Goal: Task Accomplishment & Management: Manage account settings

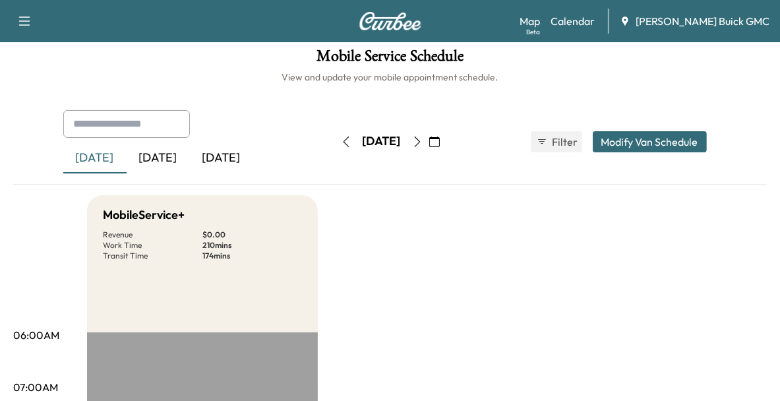
scroll to position [6, 0]
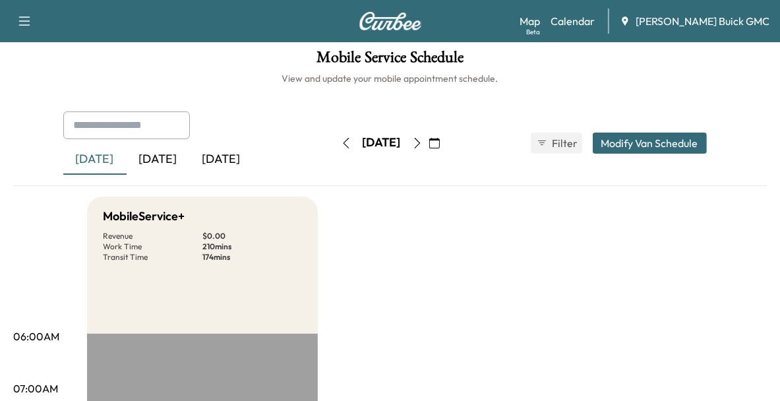
click at [164, 167] on div "[DATE]" at bounding box center [158, 159] width 63 height 30
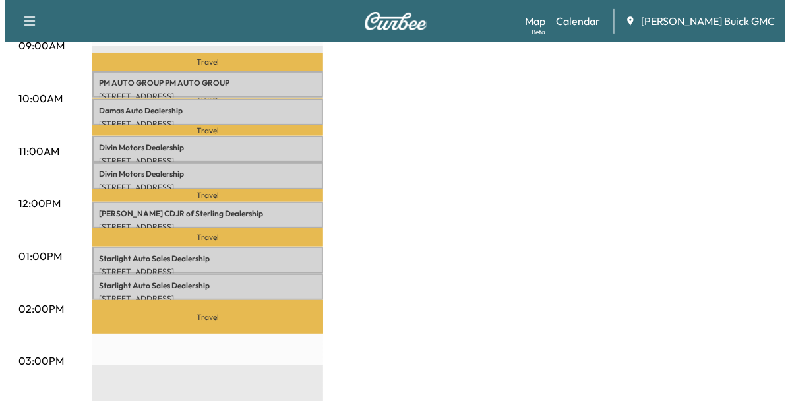
scroll to position [396, 0]
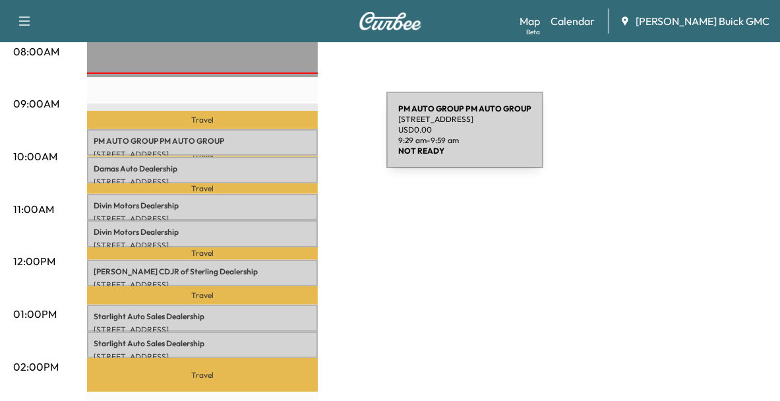
click at [288, 138] on p "PM AUTO GROUP PM AUTO GROUP" at bounding box center [203, 141] width 218 height 11
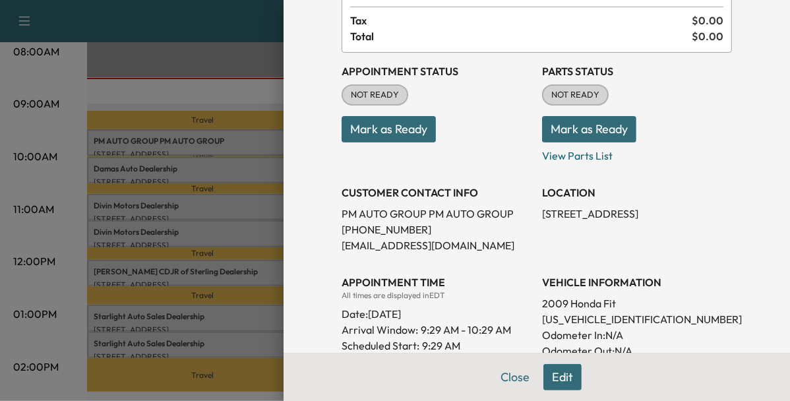
scroll to position [115, 0]
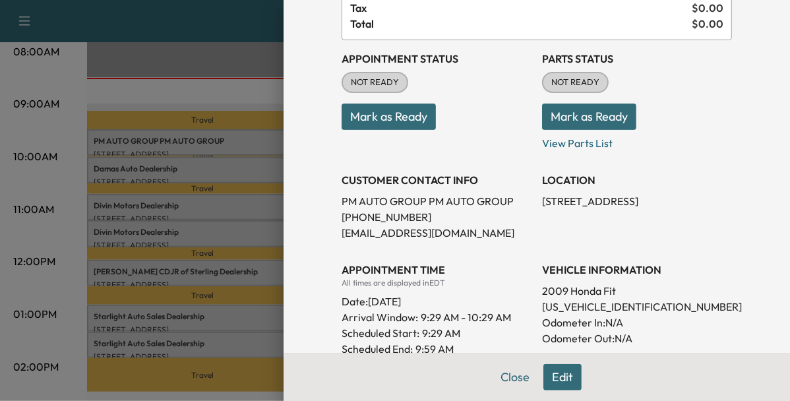
click at [213, 164] on div at bounding box center [395, 200] width 790 height 401
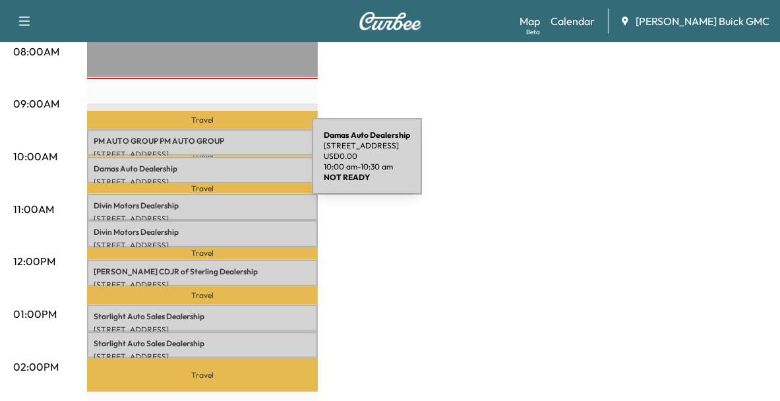
click at [213, 164] on p "Damas Auto Dealership" at bounding box center [203, 169] width 218 height 11
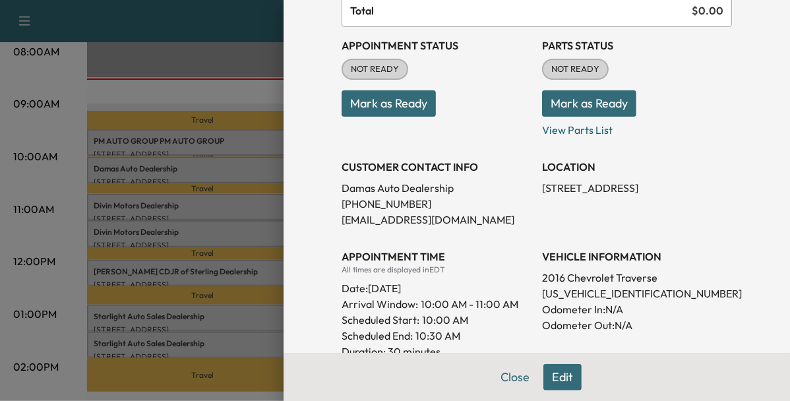
scroll to position [127, 0]
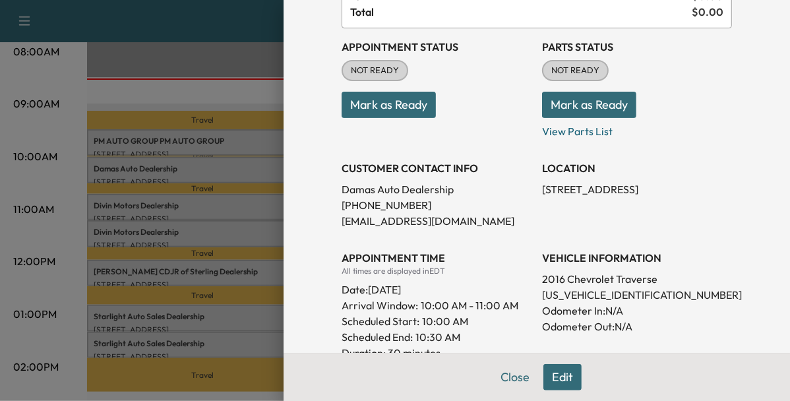
click at [588, 294] on p "[US_VEHICLE_IDENTIFICATION_NUMBER]" at bounding box center [637, 295] width 190 height 16
copy p "[US_VEHICLE_IDENTIFICATION_NUMBER]"
click at [238, 231] on div at bounding box center [395, 200] width 790 height 401
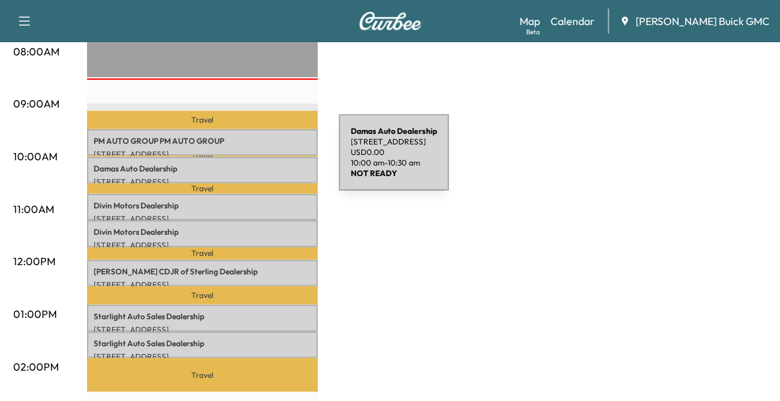
click at [240, 164] on p "Damas Auto Dealership" at bounding box center [203, 169] width 218 height 11
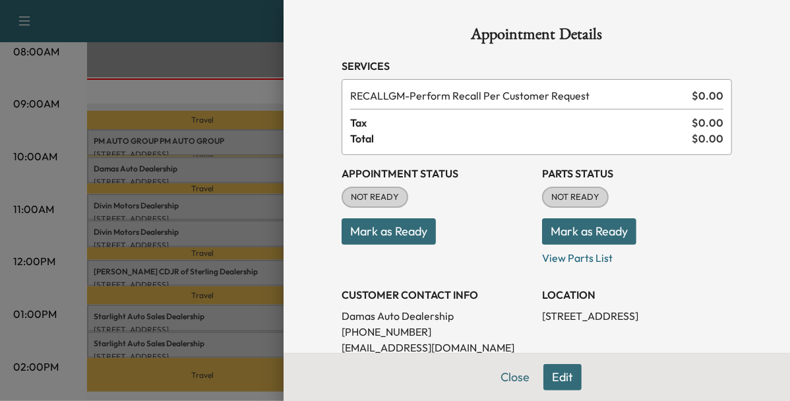
click at [251, 205] on div at bounding box center [395, 200] width 790 height 401
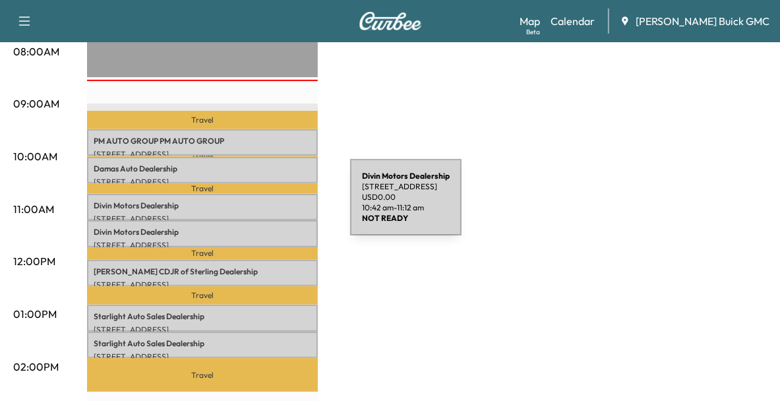
click at [251, 205] on p "Divin Motors Dealership" at bounding box center [203, 206] width 218 height 11
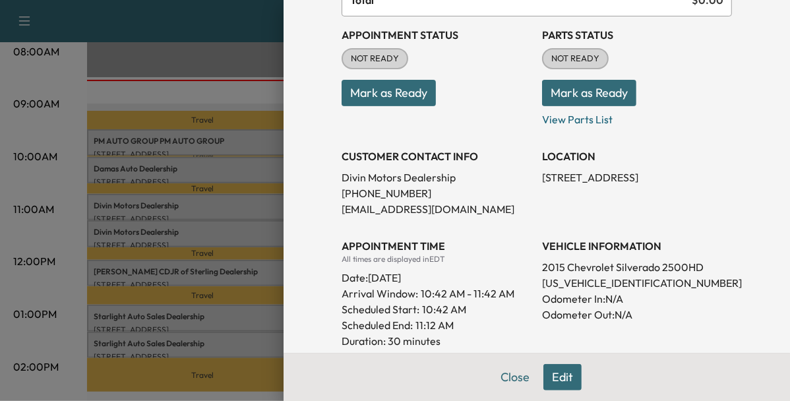
scroll to position [144, 0]
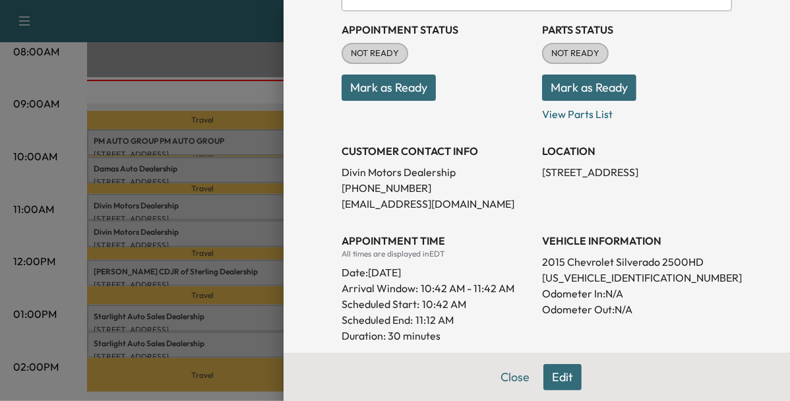
click at [581, 273] on p "[US_VEHICLE_IDENTIFICATION_NUMBER]" at bounding box center [637, 278] width 190 height 16
copy p "[US_VEHICLE_IDENTIFICATION_NUMBER]"
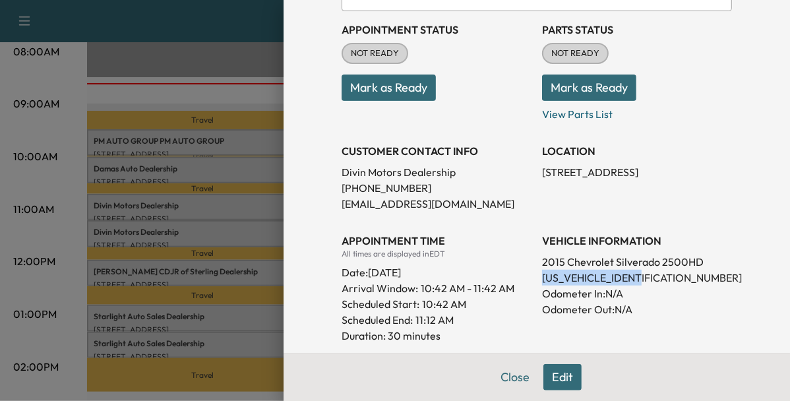
click at [367, 87] on button "Mark as Ready" at bounding box center [389, 88] width 94 height 26
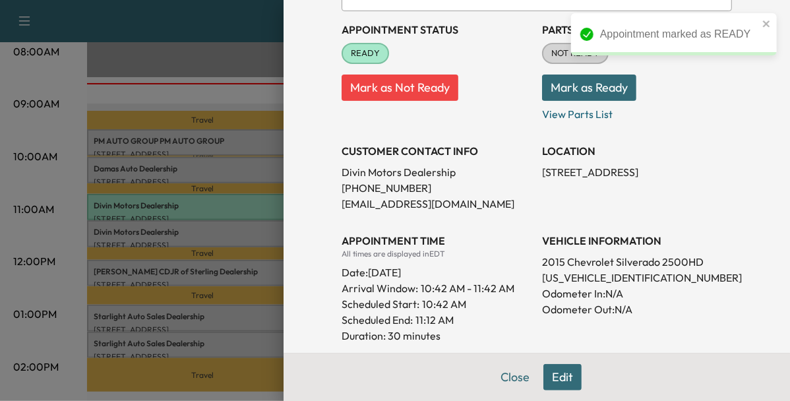
click at [233, 220] on div at bounding box center [395, 200] width 790 height 401
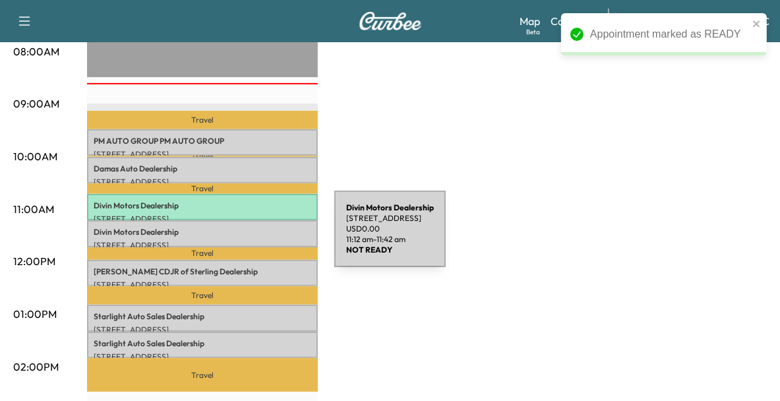
click at [235, 240] on p "[STREET_ADDRESS]" at bounding box center [203, 245] width 218 height 11
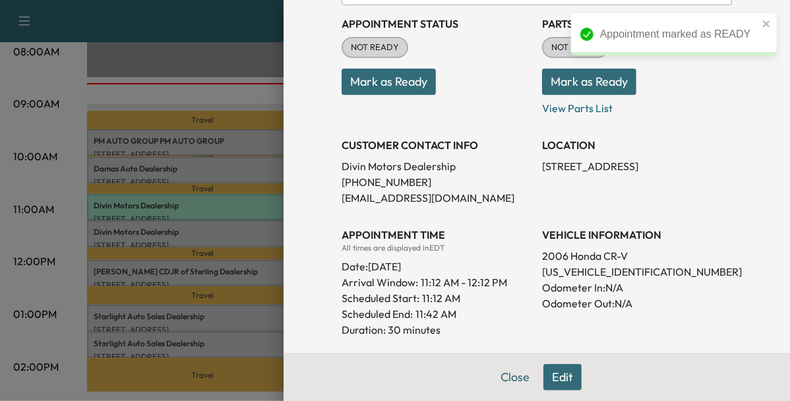
scroll to position [155, 0]
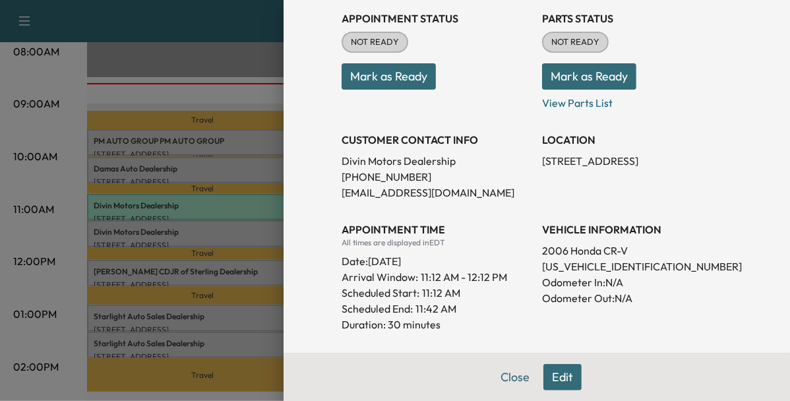
click at [236, 172] on div at bounding box center [395, 200] width 790 height 401
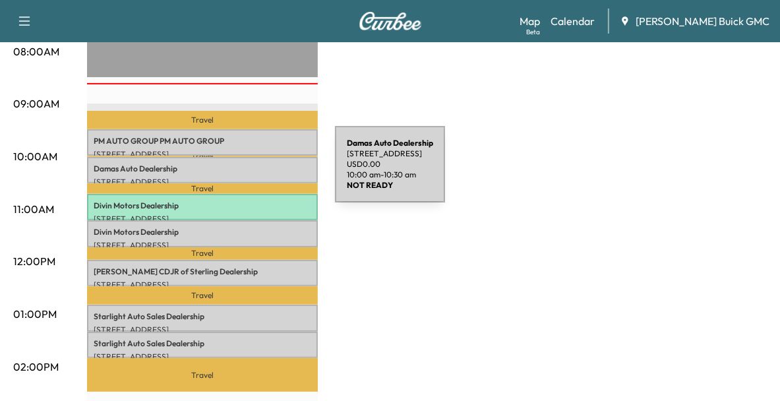
click at [236, 172] on div "Damas Auto Dealership [STREET_ADDRESS] USD 0.00 10:00 am - 10:30 am" at bounding box center [202, 170] width 231 height 26
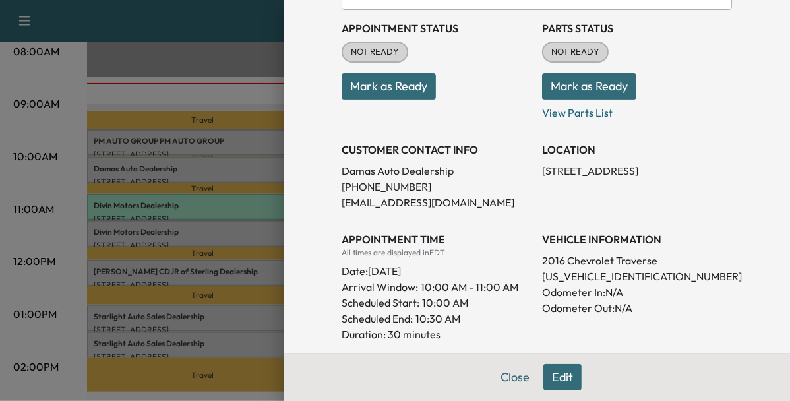
scroll to position [152, 0]
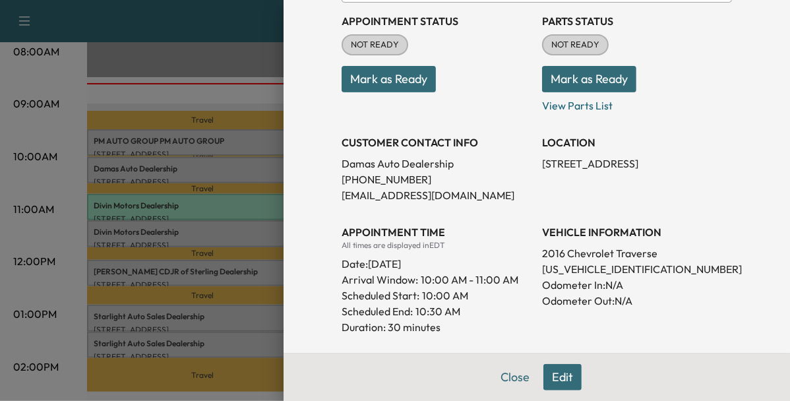
click at [242, 267] on div at bounding box center [395, 200] width 790 height 401
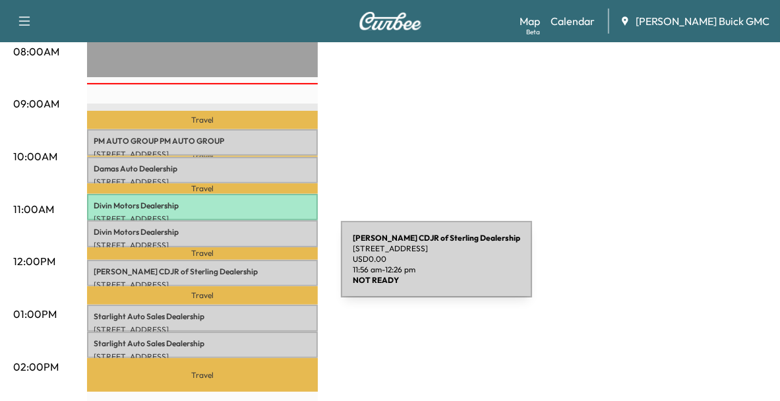
click at [242, 267] on p "[PERSON_NAME] CDJR of Sterling Dealership" at bounding box center [203, 271] width 218 height 11
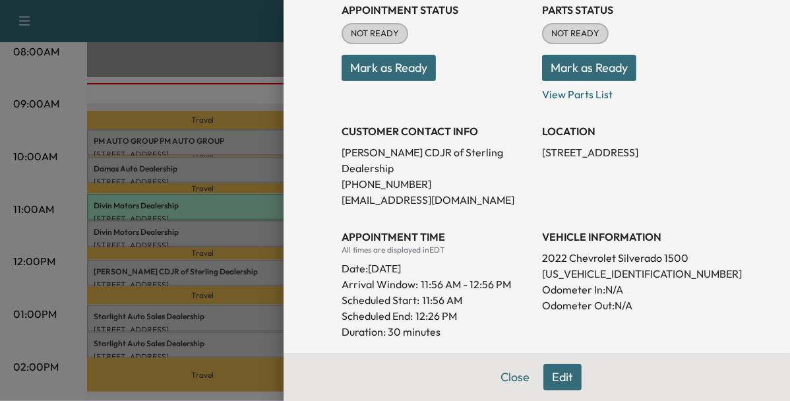
scroll to position [166, 0]
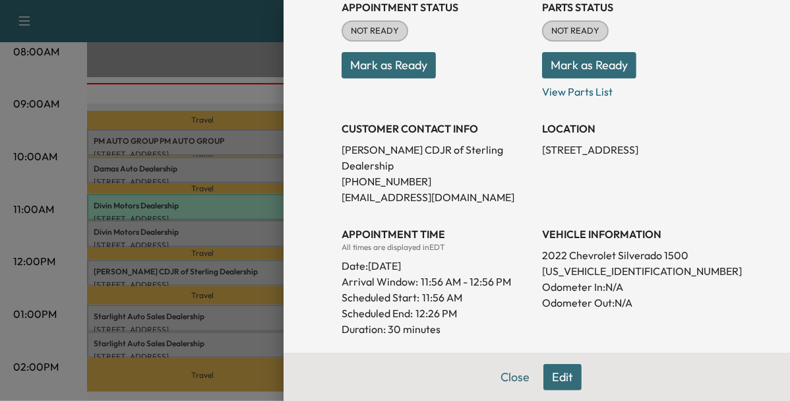
click at [549, 263] on p "[US_VEHICLE_IDENTIFICATION_NUMBER]" at bounding box center [637, 271] width 190 height 16
copy p "[US_VEHICLE_IDENTIFICATION_NUMBER]"
click at [396, 61] on button "Mark as Ready" at bounding box center [389, 65] width 94 height 26
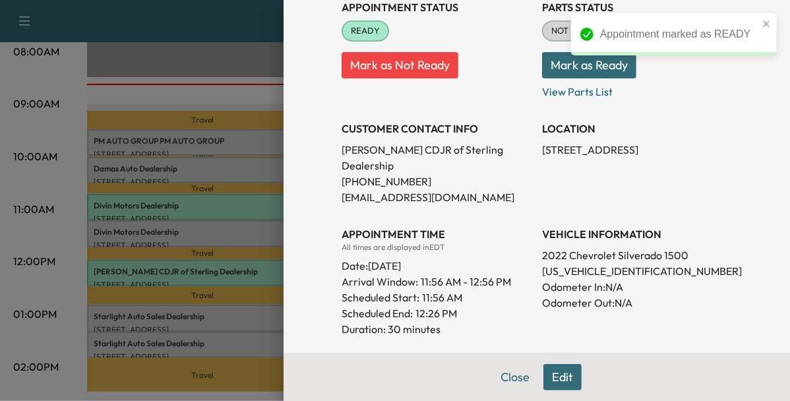
click at [206, 316] on div at bounding box center [395, 200] width 790 height 401
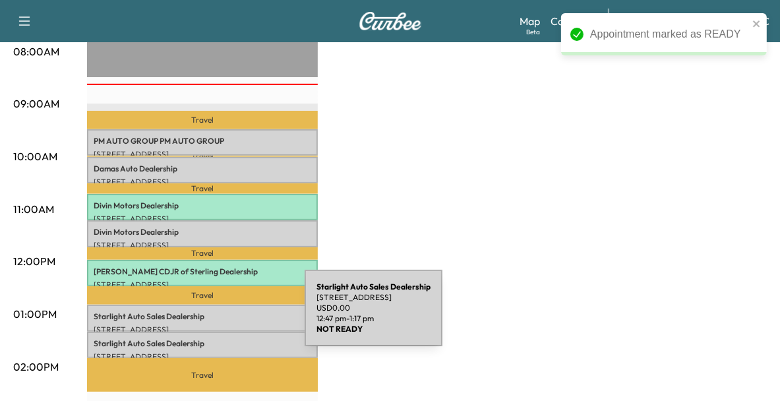
click at [206, 316] on p "Starlight Auto Sales Dealership" at bounding box center [203, 316] width 218 height 11
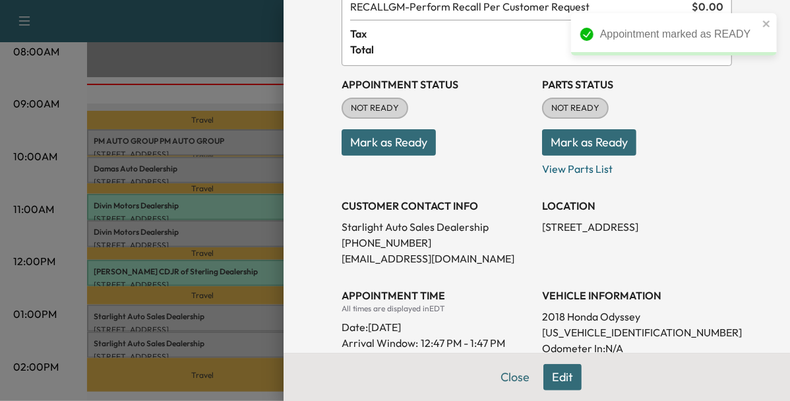
scroll to position [90, 0]
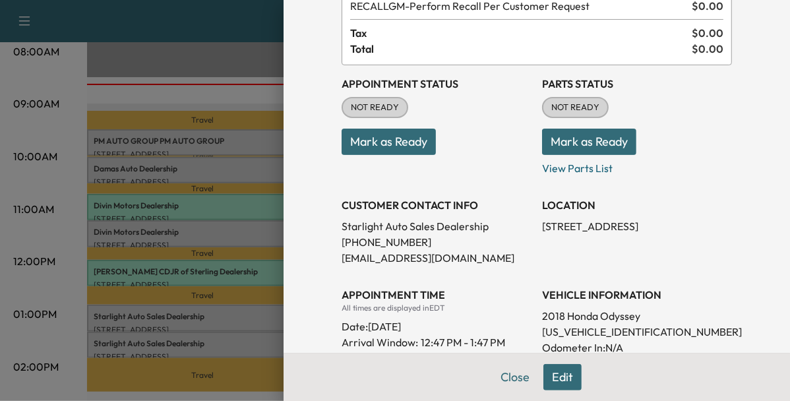
click at [196, 336] on div at bounding box center [395, 200] width 790 height 401
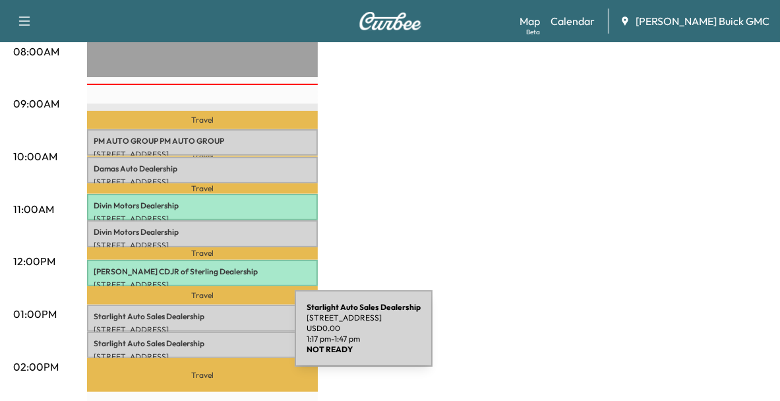
click at [196, 338] on p "Starlight Auto Sales Dealership" at bounding box center [203, 343] width 218 height 11
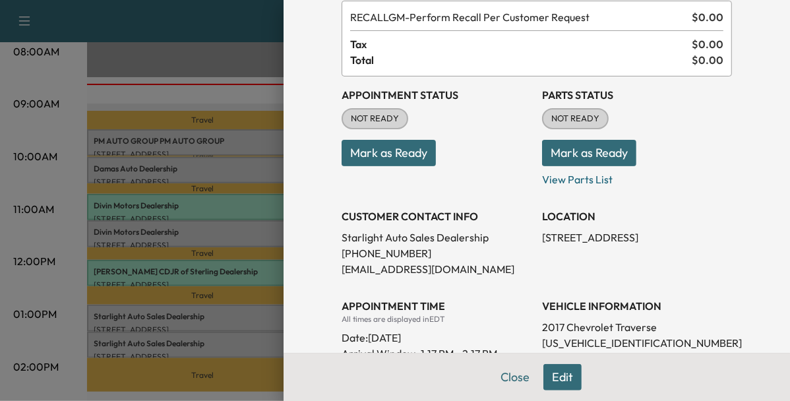
scroll to position [137, 0]
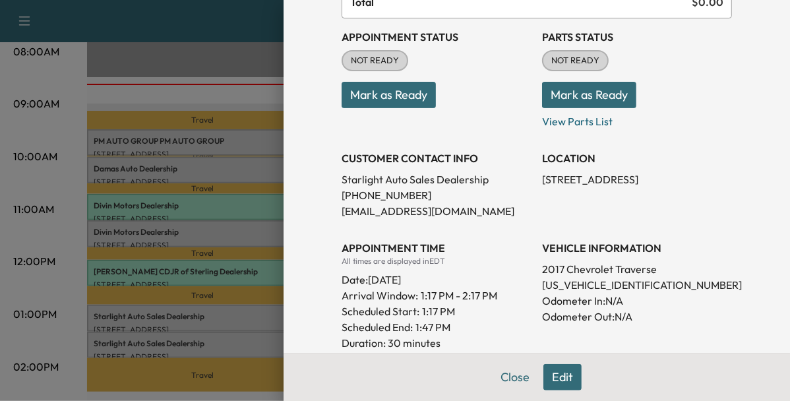
click at [626, 288] on p "[US_VEHICLE_IDENTIFICATION_NUMBER]" at bounding box center [637, 285] width 190 height 16
copy p "[US_VEHICLE_IDENTIFICATION_NUMBER]"
click at [250, 323] on div at bounding box center [395, 200] width 790 height 401
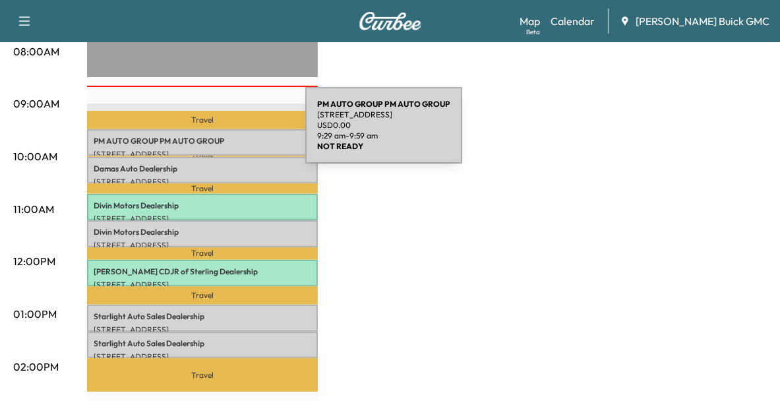
click at [206, 136] on p "PM AUTO GROUP PM AUTO GROUP" at bounding box center [203, 141] width 218 height 11
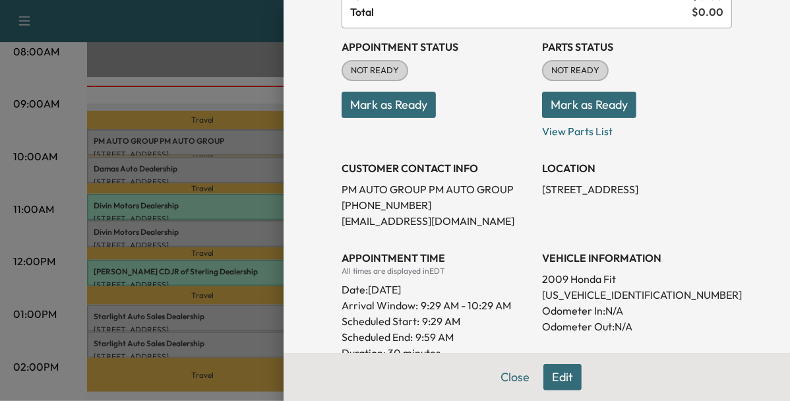
scroll to position [135, 0]
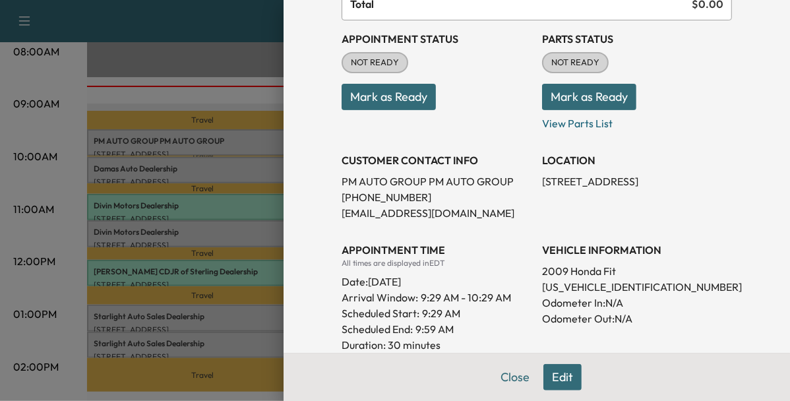
click at [553, 280] on p "[US_VEHICLE_IDENTIFICATION_NUMBER]" at bounding box center [637, 287] width 190 height 16
copy p "[US_VEHICLE_IDENTIFICATION_NUMBER]"
click at [220, 231] on div at bounding box center [395, 200] width 790 height 401
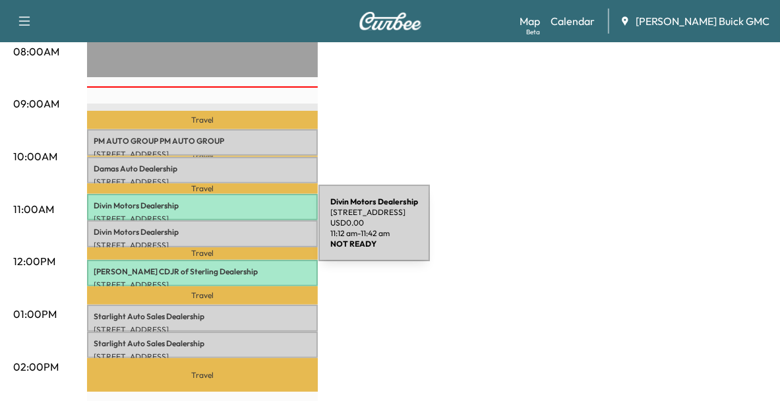
click at [220, 231] on p "Divin Motors Dealership" at bounding box center [203, 232] width 218 height 11
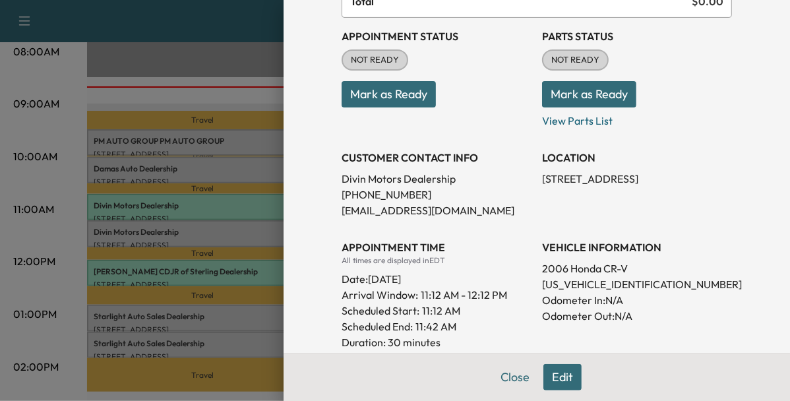
scroll to position [140, 0]
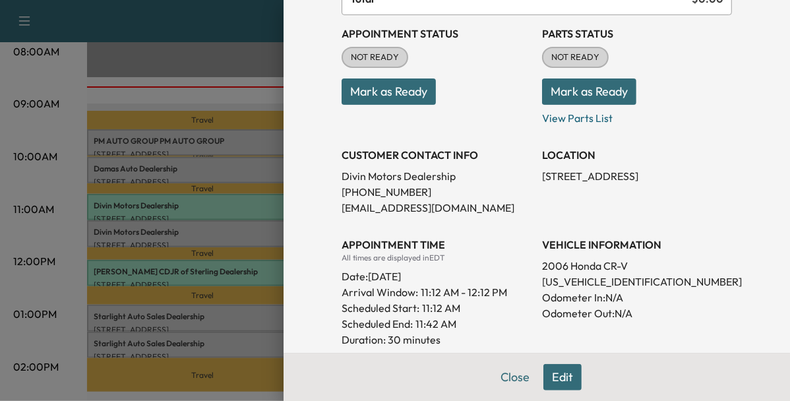
click at [582, 278] on p "[US_VEHICLE_IDENTIFICATION_NUMBER]" at bounding box center [637, 282] width 190 height 16
copy p "[US_VEHICLE_IDENTIFICATION_NUMBER]"
click at [231, 236] on div at bounding box center [395, 200] width 790 height 401
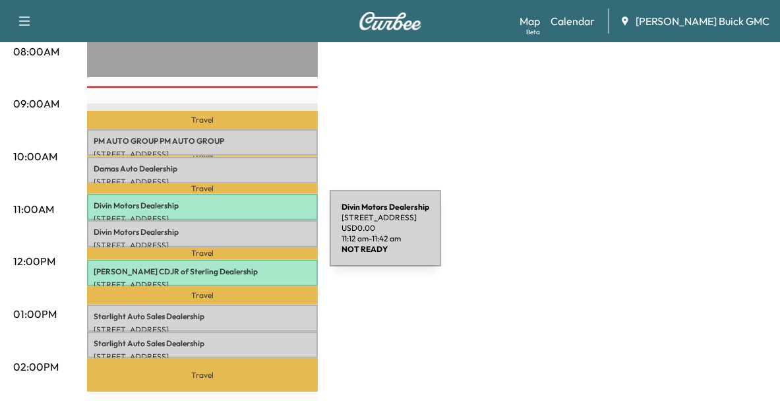
click at [231, 240] on p "[STREET_ADDRESS]" at bounding box center [203, 245] width 218 height 11
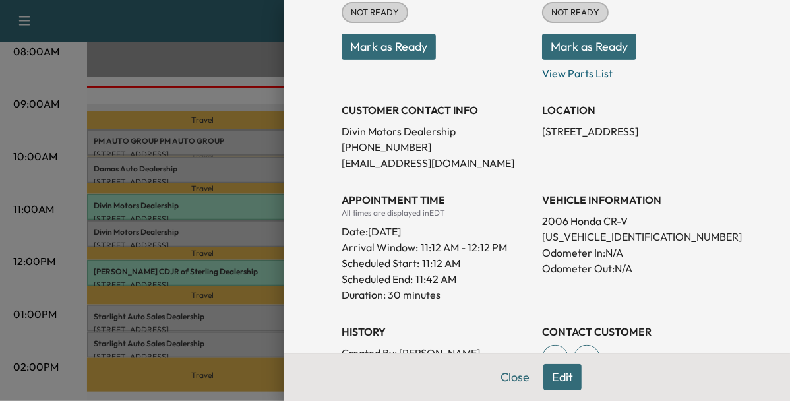
scroll to position [186, 0]
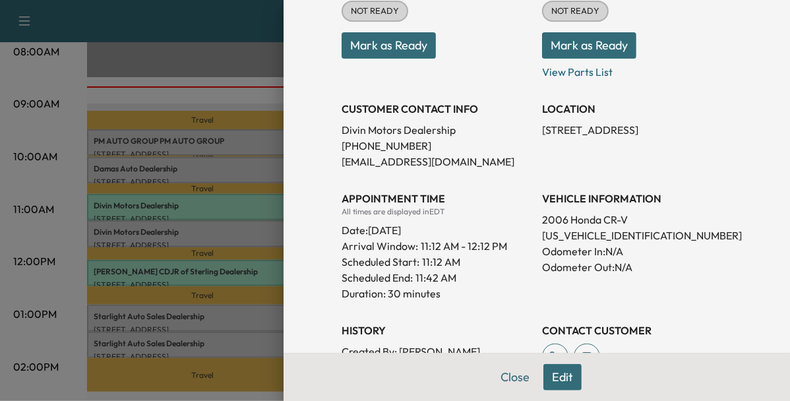
click at [230, 315] on div at bounding box center [395, 200] width 790 height 401
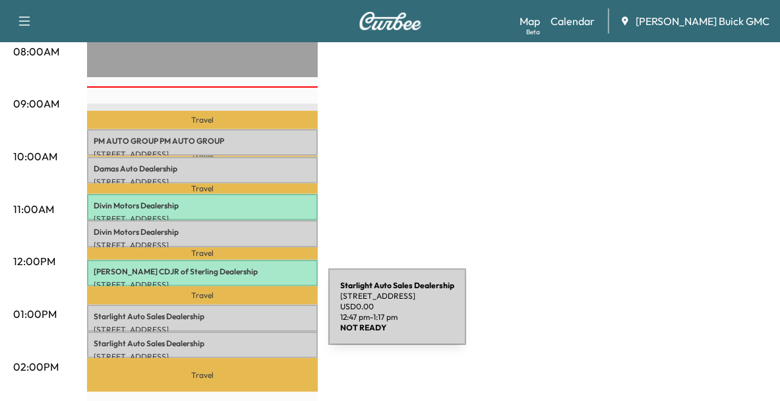
click at [230, 315] on p "Starlight Auto Sales Dealership" at bounding box center [203, 316] width 218 height 11
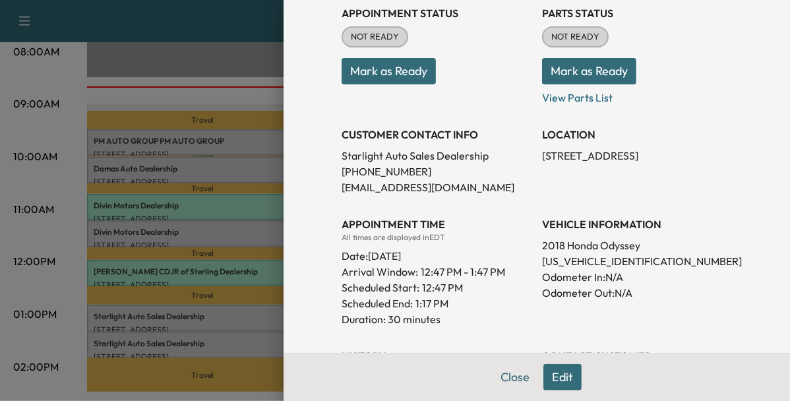
scroll to position [168, 0]
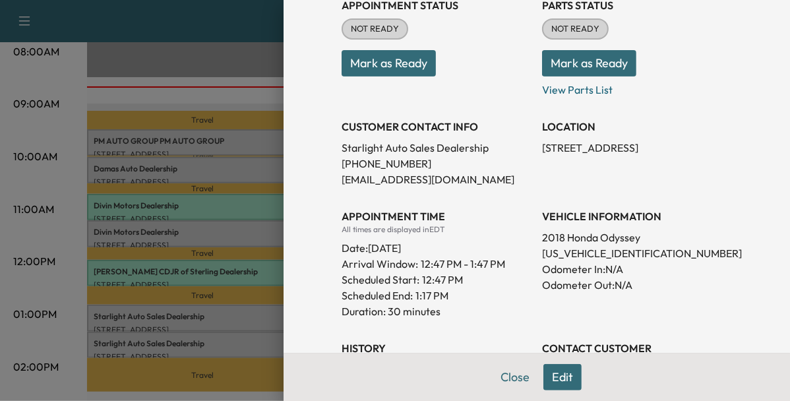
click at [557, 261] on p "Odometer In: N/A" at bounding box center [637, 269] width 190 height 16
drag, startPoint x: 557, startPoint y: 261, endPoint x: 561, endPoint y: 251, distance: 10.7
click at [561, 251] on p "[US_VEHICLE_IDENTIFICATION_NUMBER]" at bounding box center [637, 253] width 190 height 16
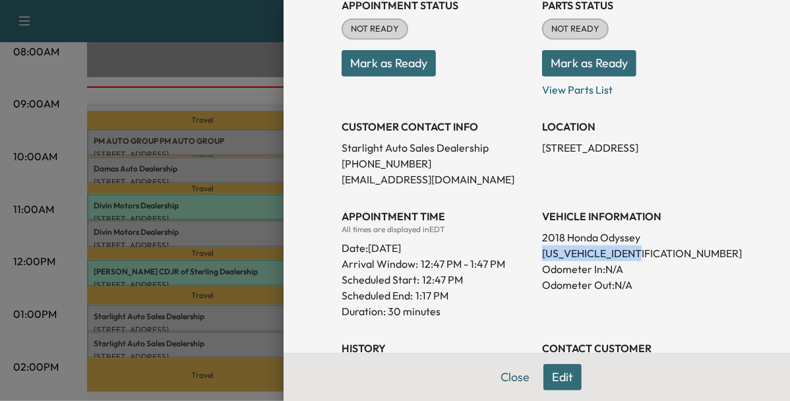
copy p "[US_VEHICLE_IDENTIFICATION_NUMBER]"
click at [224, 237] on div at bounding box center [395, 200] width 790 height 401
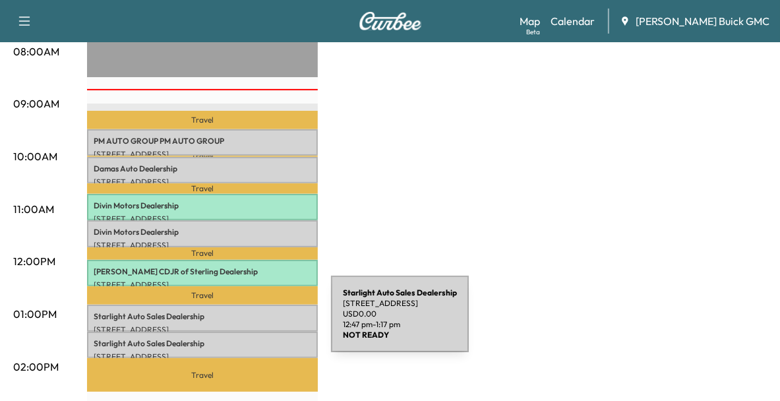
click at [232, 325] on p "[STREET_ADDRESS]" at bounding box center [203, 330] width 218 height 11
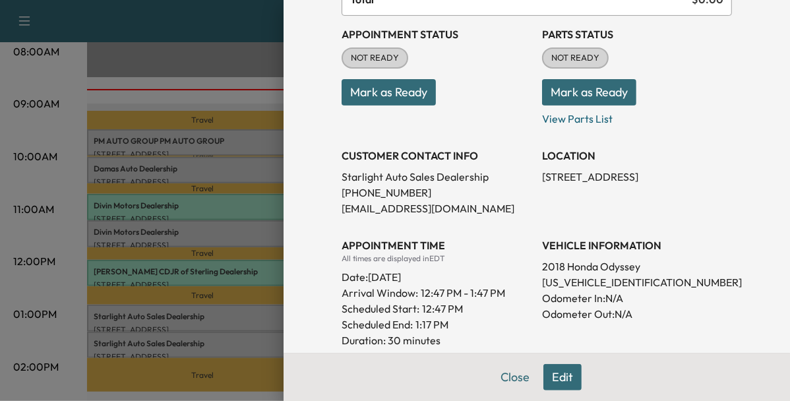
scroll to position [140, 0]
click at [230, 238] on div at bounding box center [395, 200] width 790 height 401
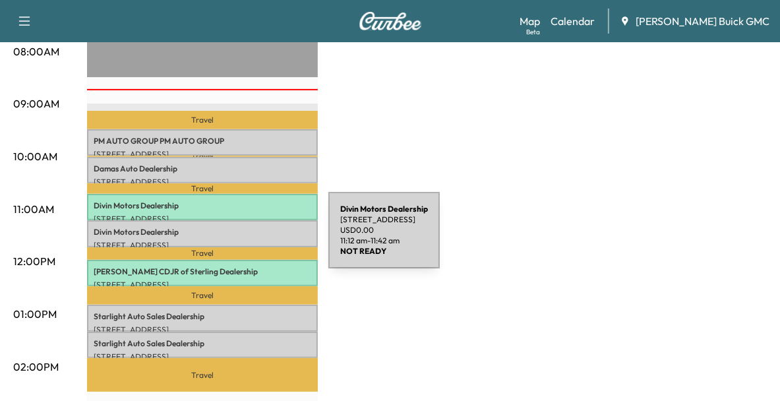
click at [230, 240] on p "[STREET_ADDRESS]" at bounding box center [203, 245] width 218 height 11
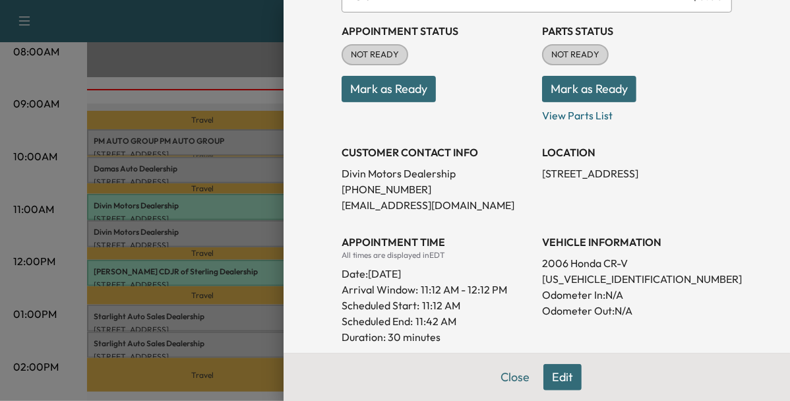
scroll to position [153, 0]
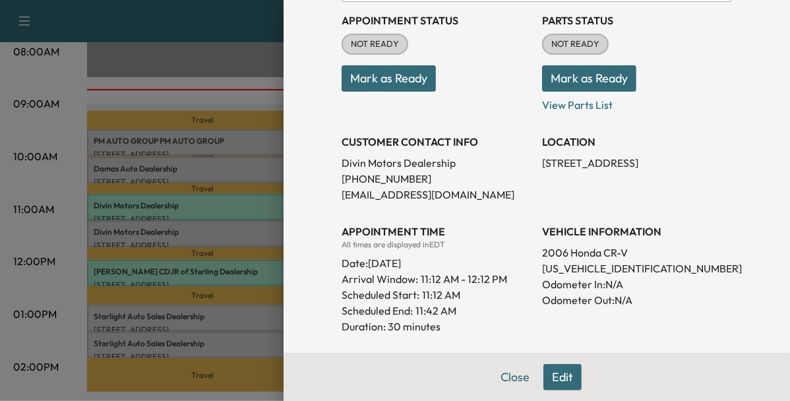
click at [232, 180] on div at bounding box center [395, 200] width 790 height 401
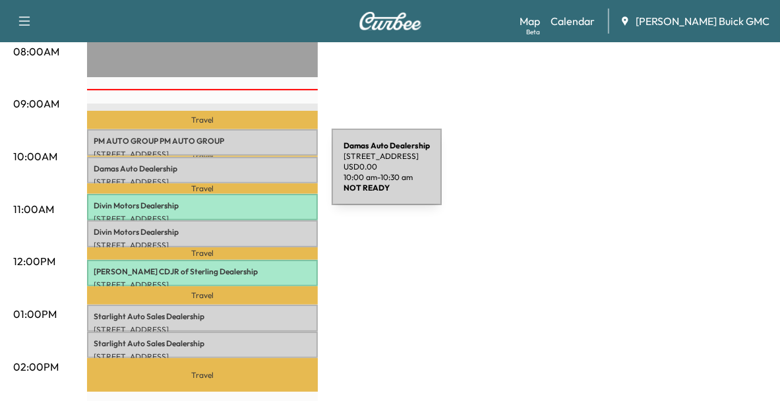
click at [233, 177] on p "[STREET_ADDRESS]" at bounding box center [203, 182] width 218 height 11
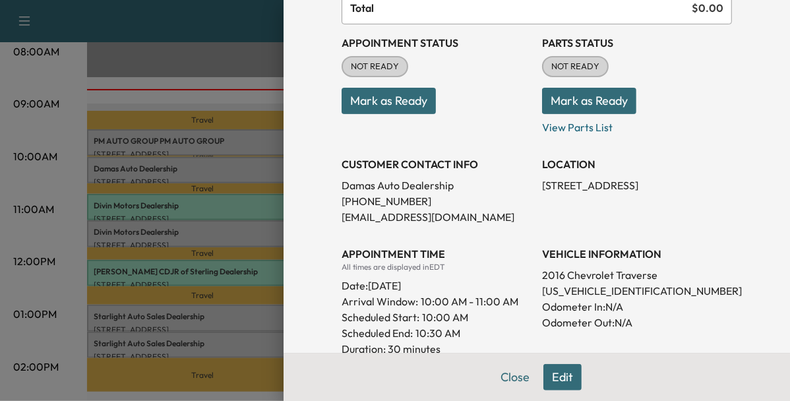
scroll to position [132, 0]
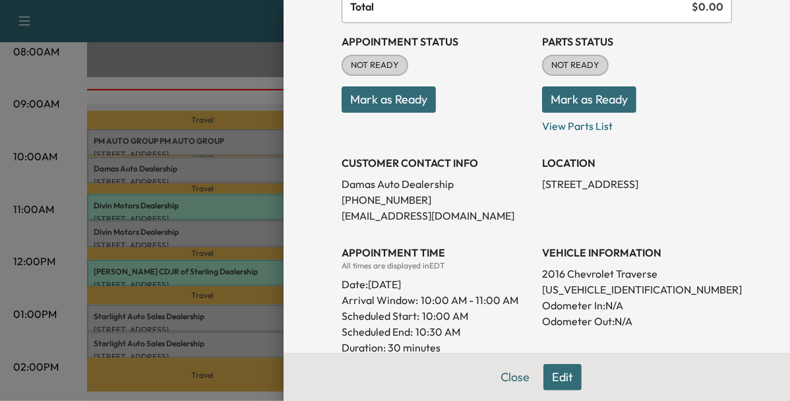
click at [251, 150] on div at bounding box center [395, 200] width 790 height 401
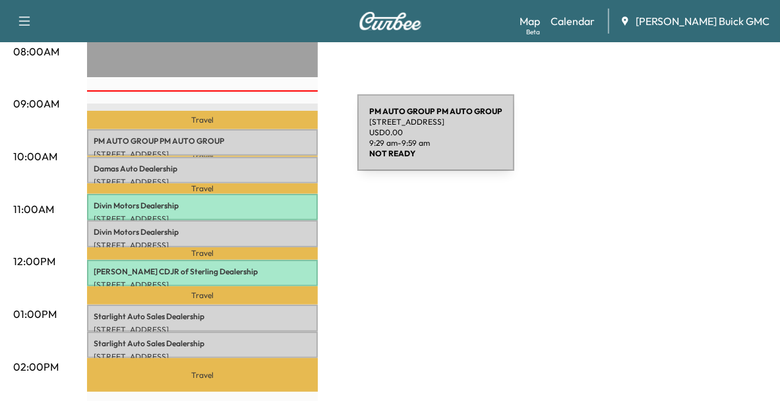
click at [259, 140] on p "PM AUTO GROUP PM AUTO GROUP" at bounding box center [203, 141] width 218 height 11
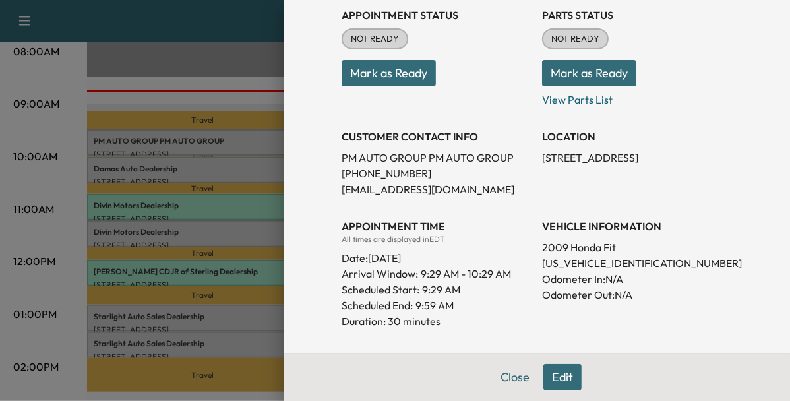
scroll to position [160, 0]
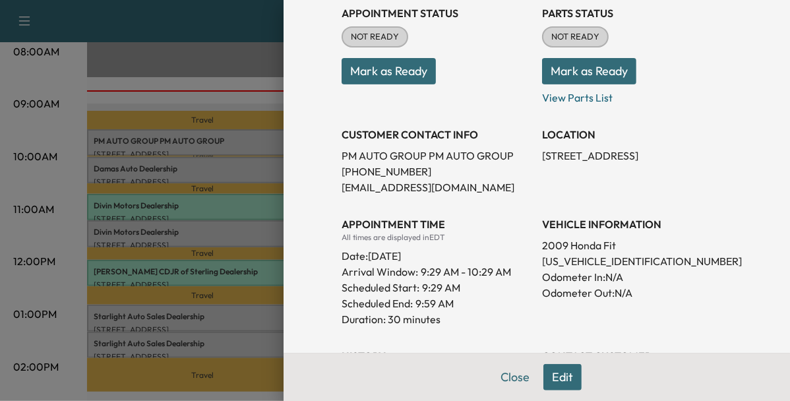
click at [225, 255] on div at bounding box center [395, 200] width 790 height 401
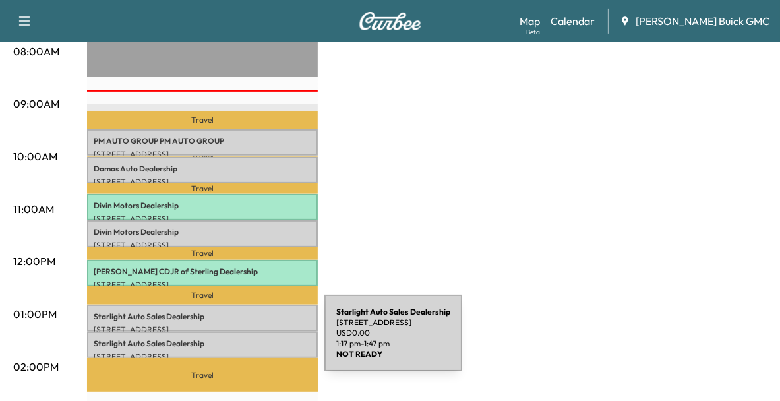
click at [226, 341] on p "Starlight Auto Sales Dealership" at bounding box center [203, 343] width 218 height 11
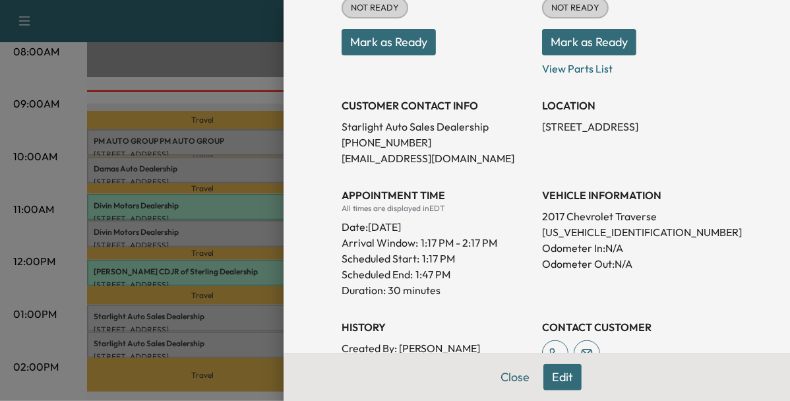
scroll to position [190, 0]
click at [253, 230] on div at bounding box center [395, 200] width 790 height 401
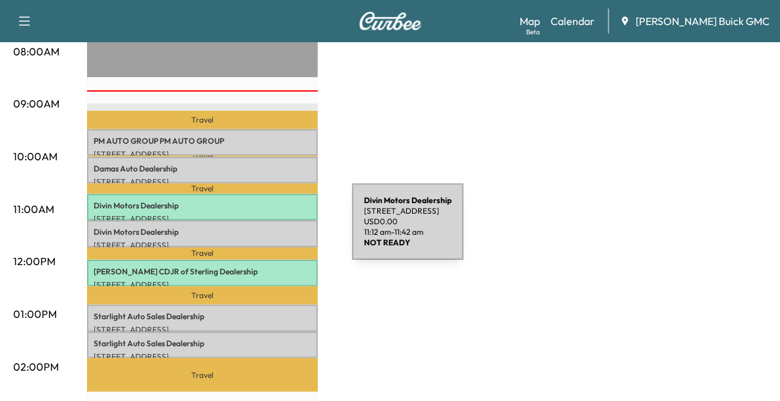
click at [253, 230] on p "Divin Motors Dealership" at bounding box center [203, 232] width 218 height 11
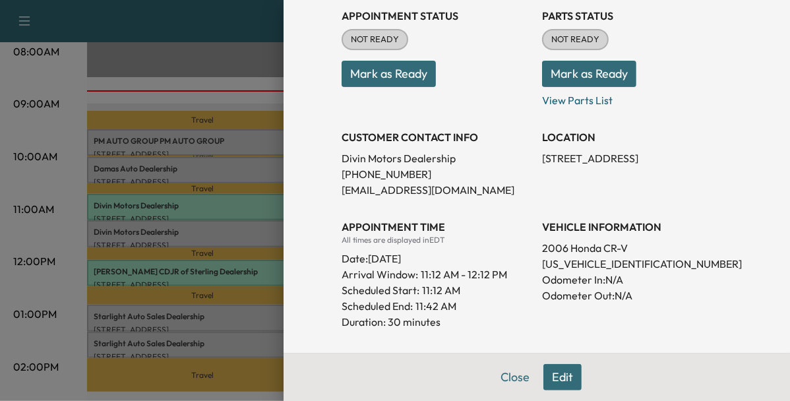
scroll to position [158, 0]
click at [206, 166] on div at bounding box center [395, 200] width 790 height 401
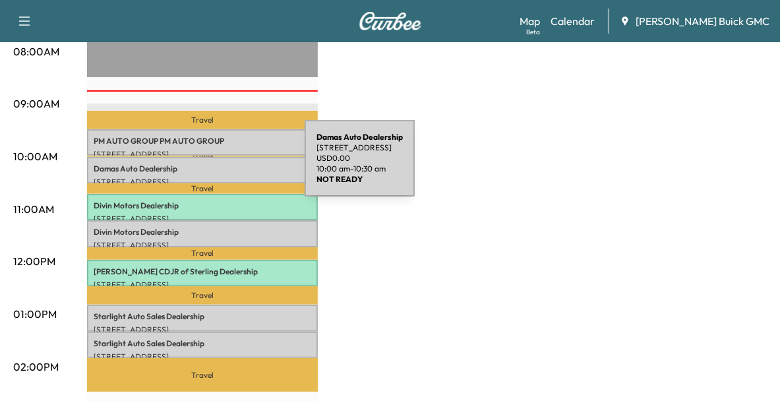
click at [206, 166] on p "Damas Auto Dealership" at bounding box center [203, 169] width 218 height 11
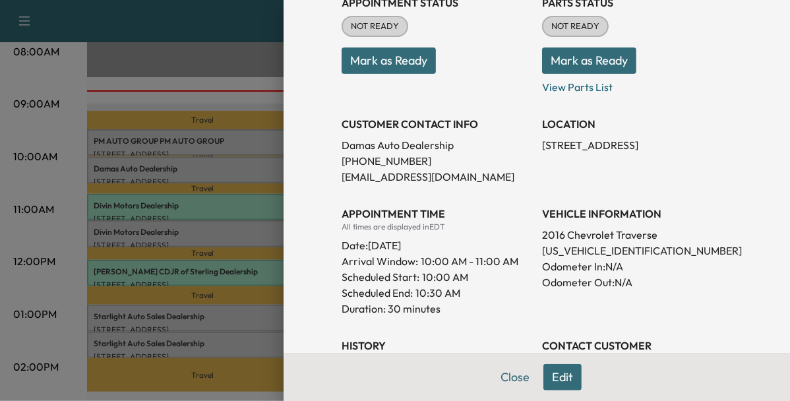
scroll to position [171, 0]
click at [234, 349] on div at bounding box center [395, 200] width 790 height 401
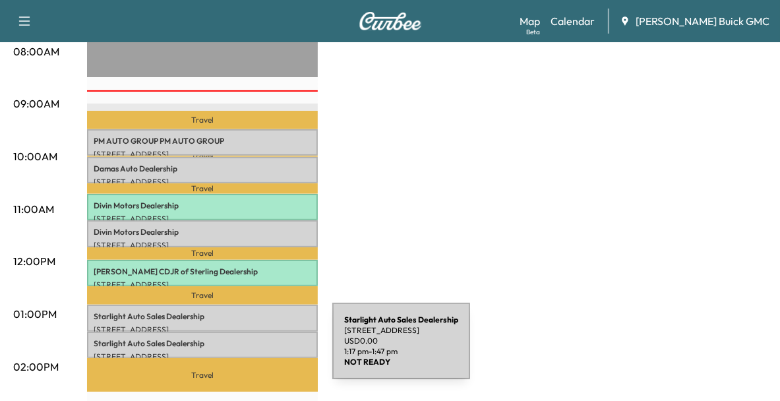
click at [234, 352] on p "[STREET_ADDRESS]" at bounding box center [203, 357] width 218 height 11
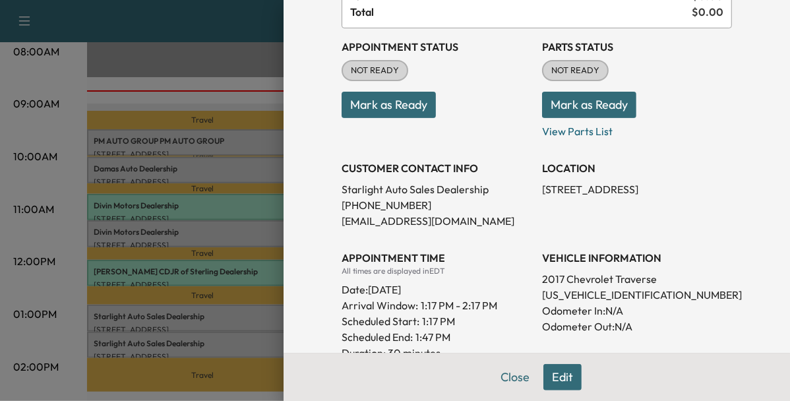
scroll to position [128, 0]
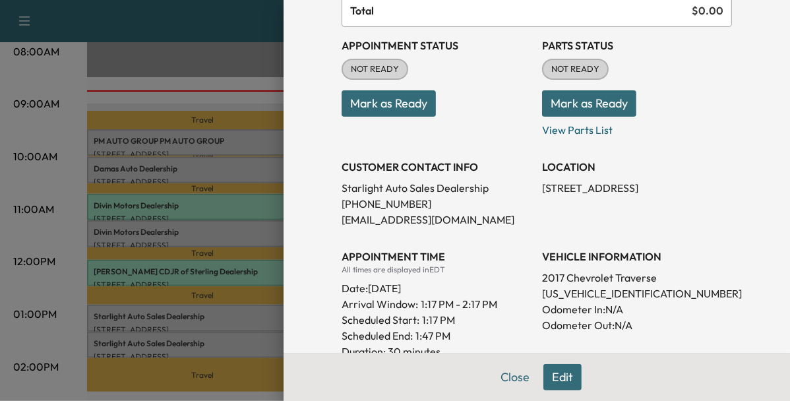
click at [243, 272] on div at bounding box center [395, 200] width 790 height 401
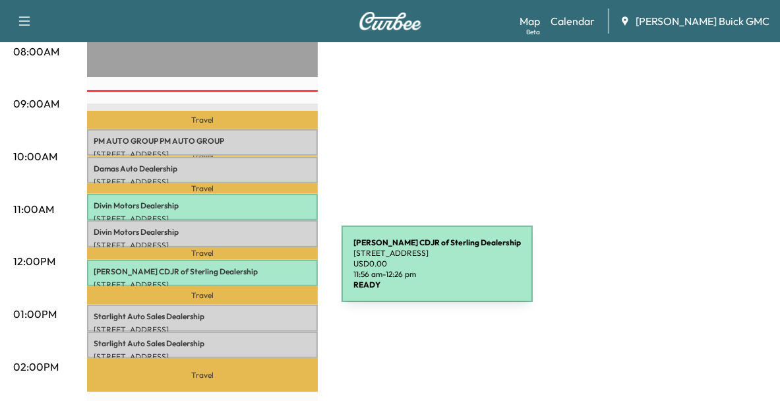
click at [243, 272] on p "[PERSON_NAME] CDJR of Sterling Dealership" at bounding box center [203, 271] width 218 height 11
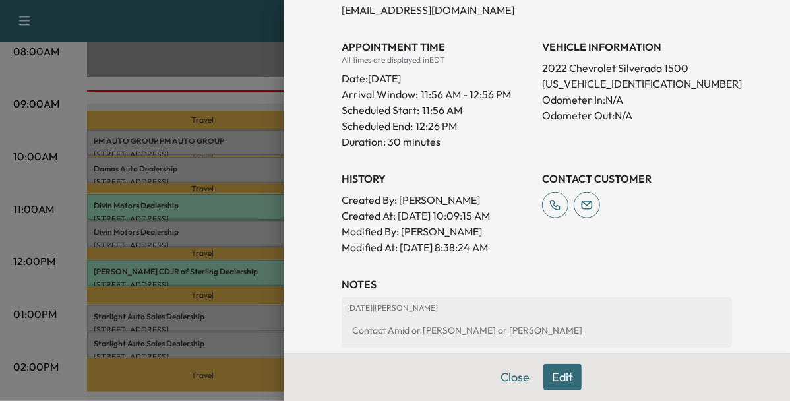
scroll to position [354, 0]
click at [209, 204] on div at bounding box center [395, 200] width 790 height 401
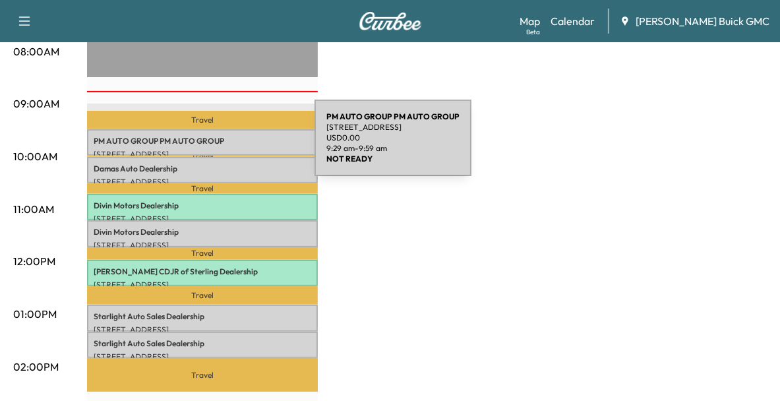
click at [216, 149] on p "[STREET_ADDRESS]" at bounding box center [203, 154] width 218 height 11
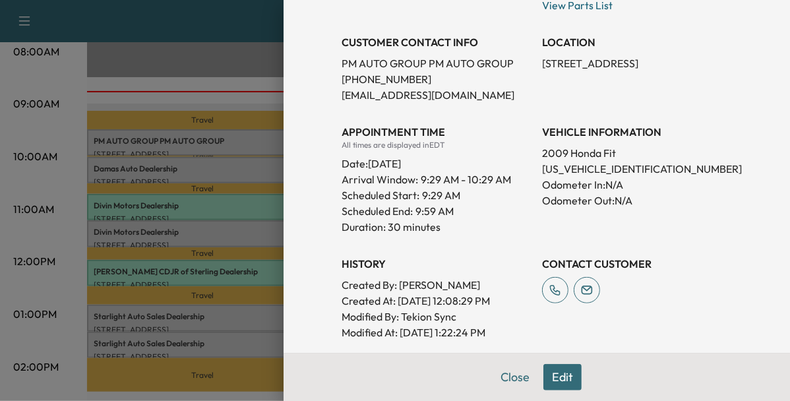
scroll to position [253, 0]
